Goal: Feedback & Contribution: Leave review/rating

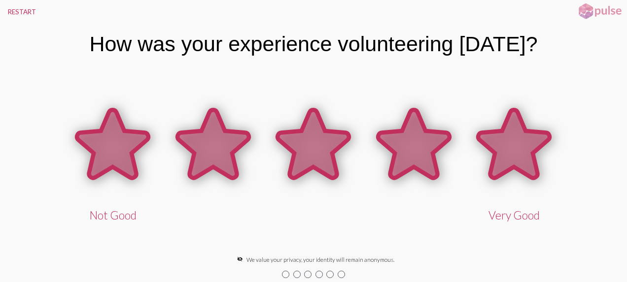
click at [511, 143] on icon at bounding box center [513, 144] width 71 height 68
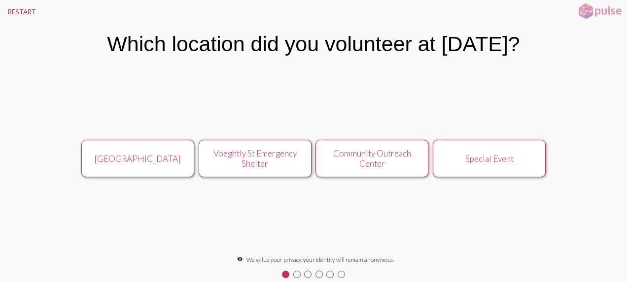
click at [240, 159] on div "Voeghtly St Emergency Shelter" at bounding box center [254, 158] width 101 height 21
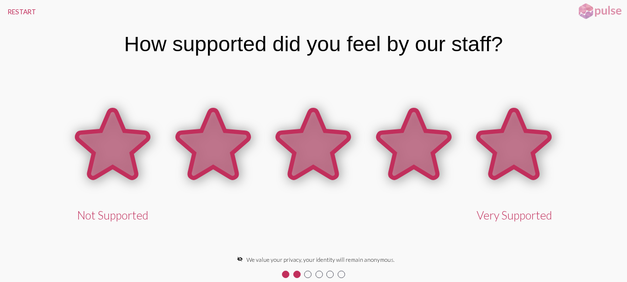
click at [504, 143] on icon at bounding box center [513, 144] width 71 height 68
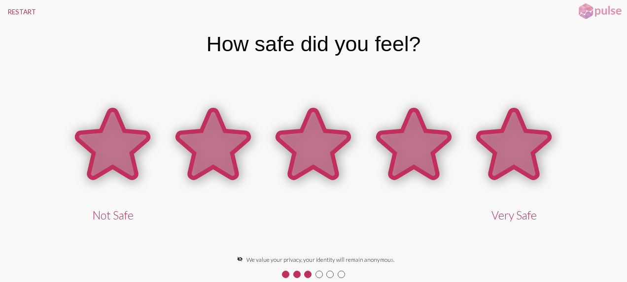
click at [504, 143] on icon at bounding box center [513, 144] width 71 height 68
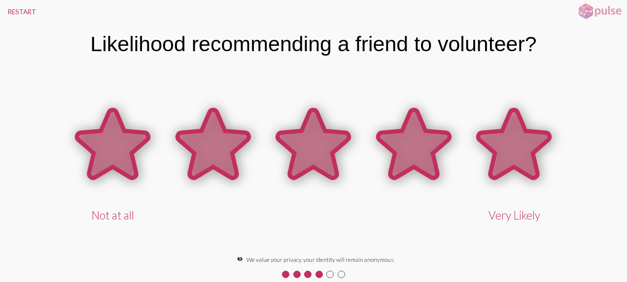
click at [504, 143] on icon at bounding box center [513, 144] width 71 height 68
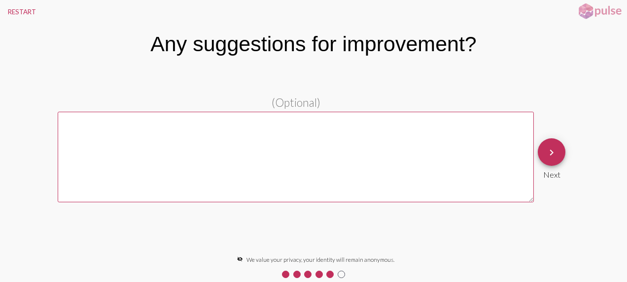
click at [86, 124] on textarea at bounding box center [296, 157] width 476 height 91
type textarea "no"
click at [552, 153] on mat-icon "keyboard_arrow_right" at bounding box center [551, 153] width 12 height 12
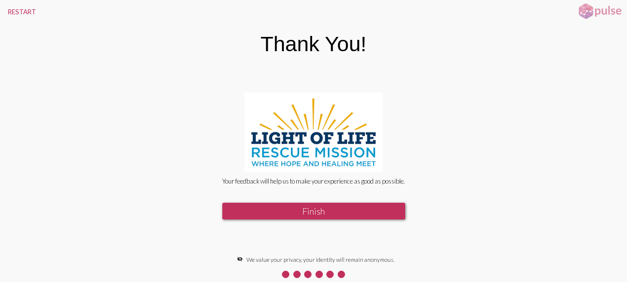
click at [315, 208] on button "Finish" at bounding box center [313, 211] width 183 height 17
